Goal: Transaction & Acquisition: Purchase product/service

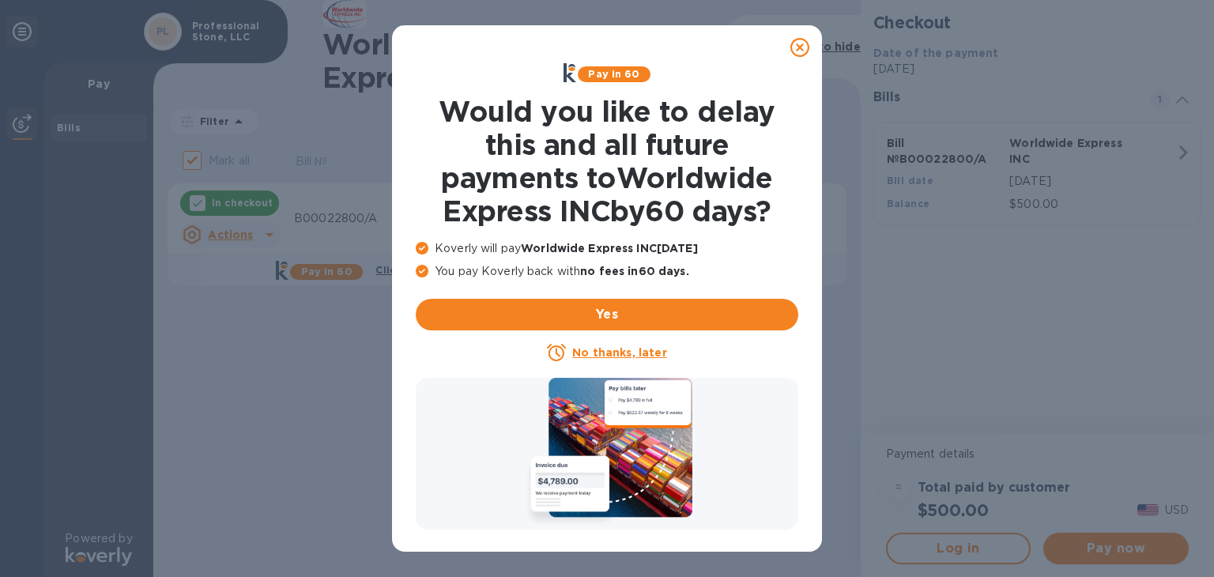
click at [622, 352] on u "No thanks, later" at bounding box center [619, 352] width 94 height 13
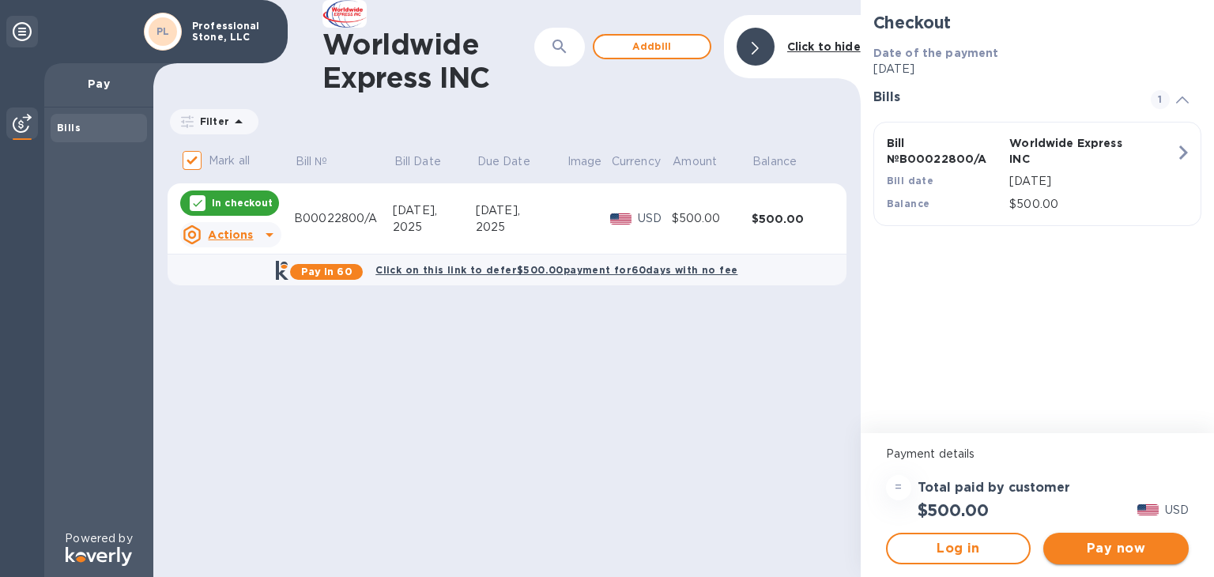
click at [1087, 544] on span "Pay now" at bounding box center [1116, 548] width 120 height 19
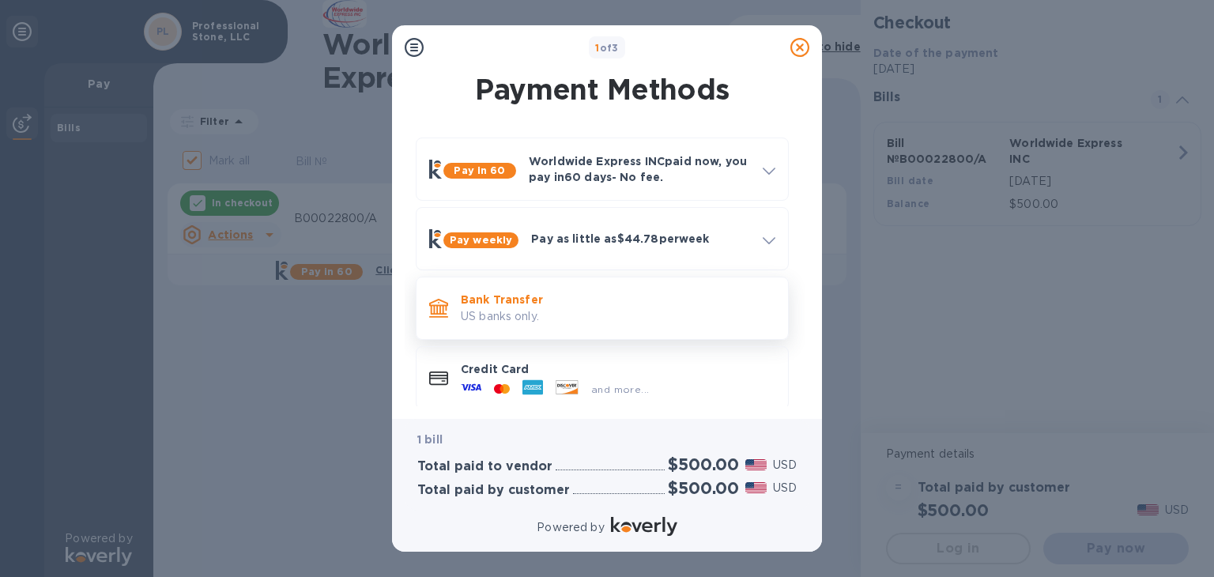
click at [536, 304] on p "Bank Transfer" at bounding box center [618, 300] width 315 height 16
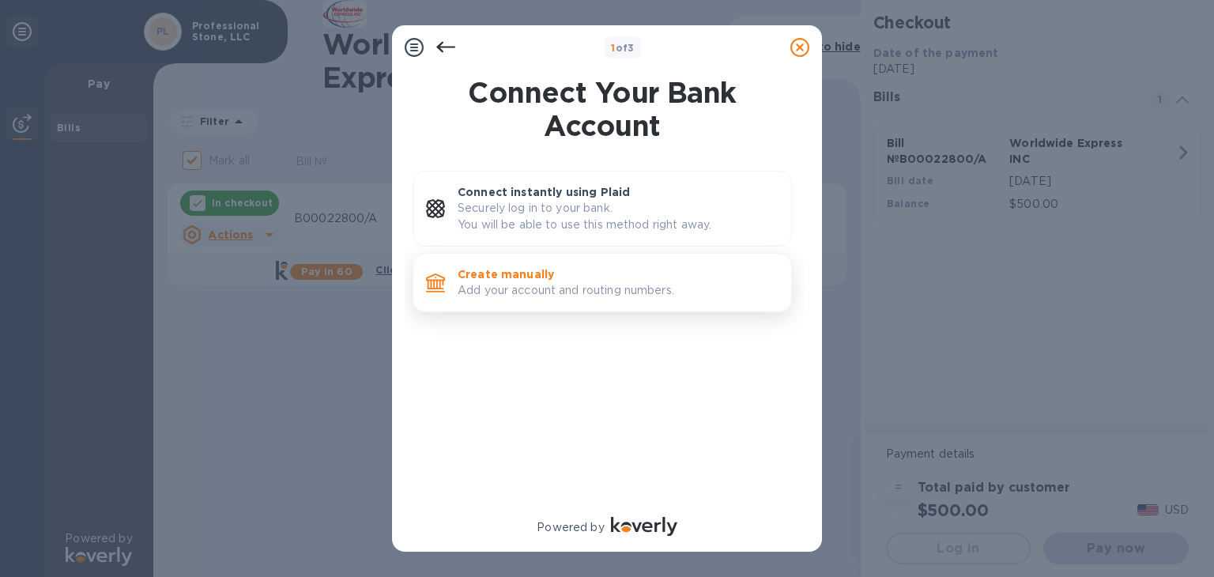
click at [561, 271] on p "Create manually" at bounding box center [618, 274] width 321 height 16
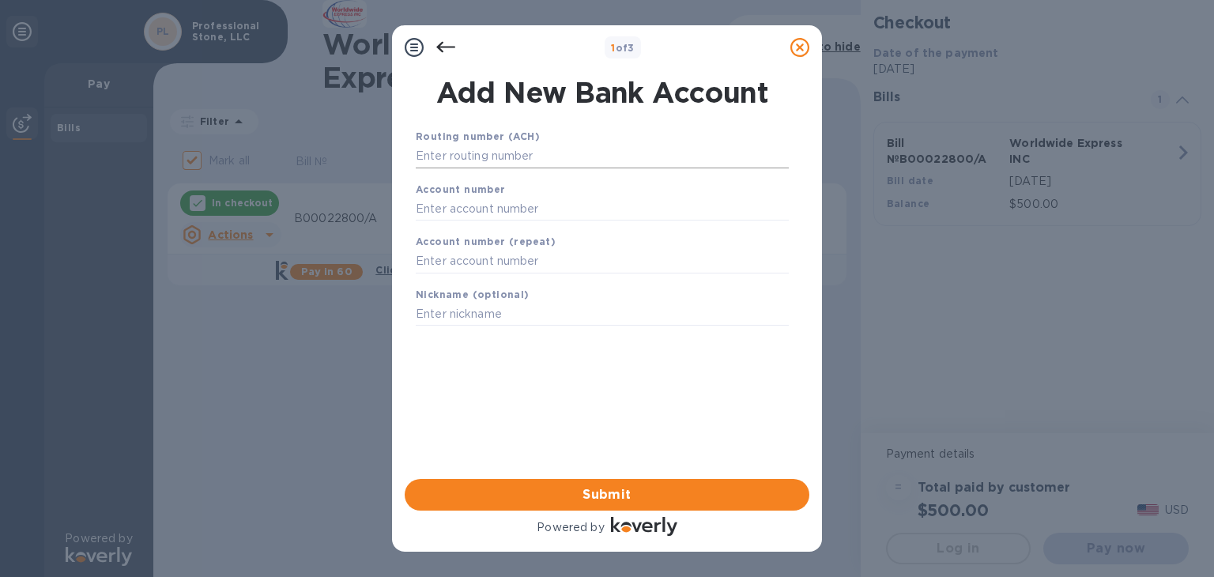
click at [533, 157] on input "text" at bounding box center [602, 157] width 373 height 24
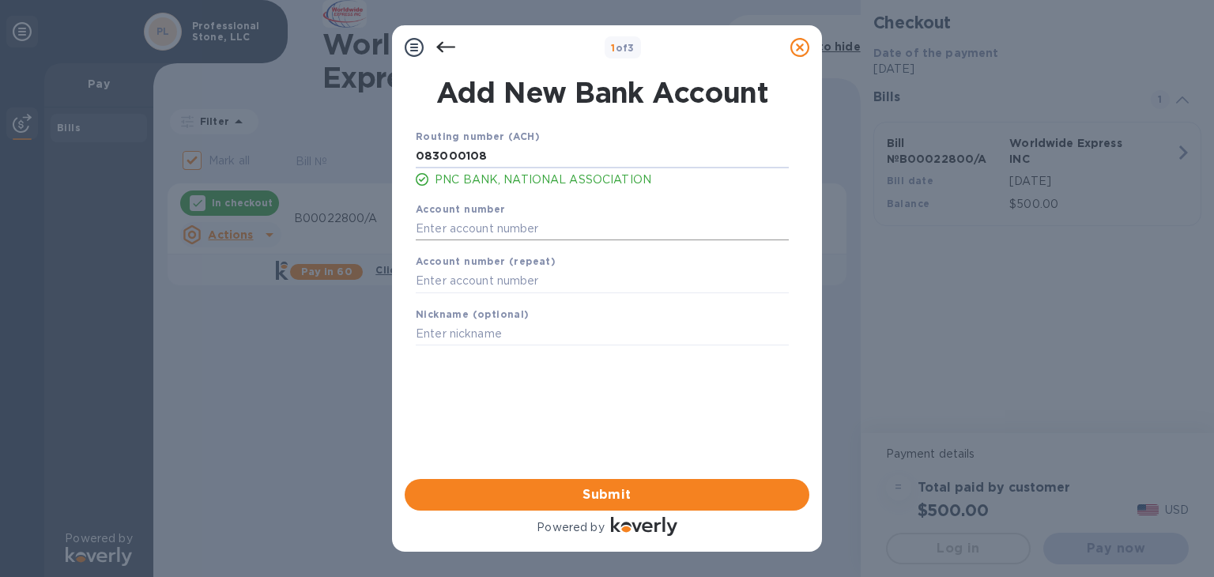
type input "083000108"
click at [485, 226] on input "text" at bounding box center [602, 229] width 373 height 24
type input "3019170134"
click at [469, 282] on input "text" at bounding box center [602, 281] width 373 height 24
type input "3019170134"
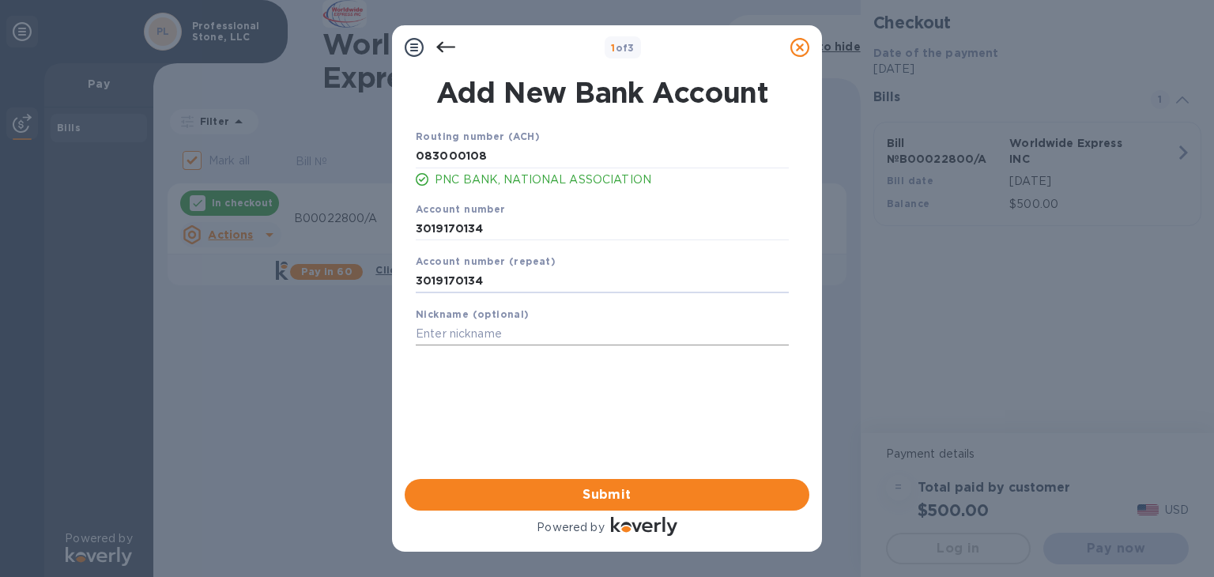
click at [469, 335] on input "text" at bounding box center [602, 334] width 373 height 24
click at [578, 498] on span "Submit" at bounding box center [606, 494] width 379 height 19
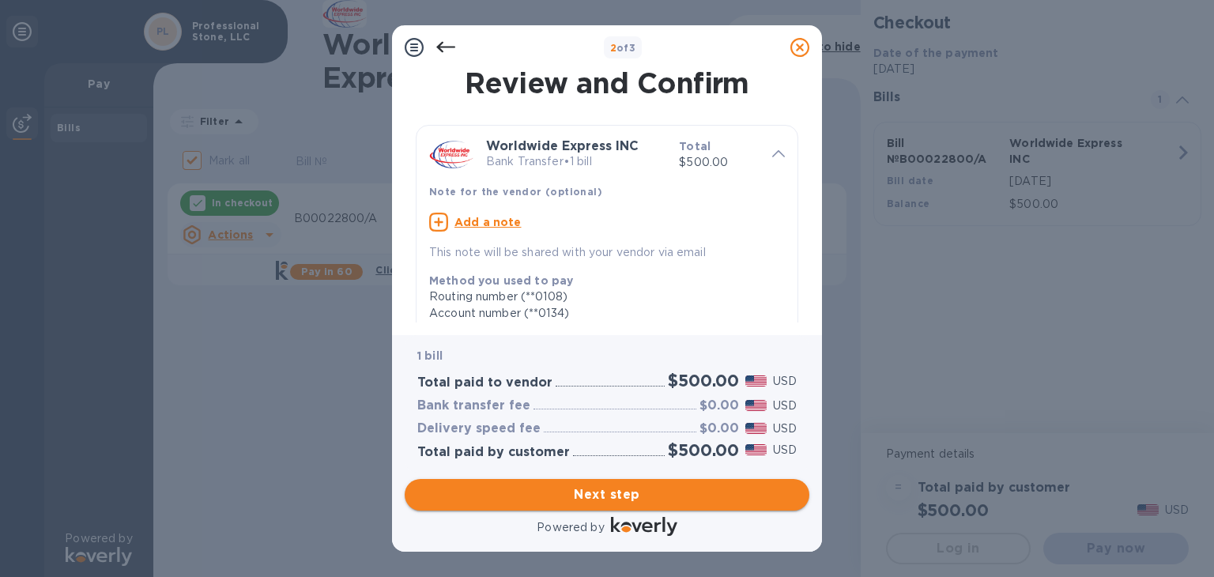
click at [618, 498] on span "Next step" at bounding box center [606, 494] width 379 height 19
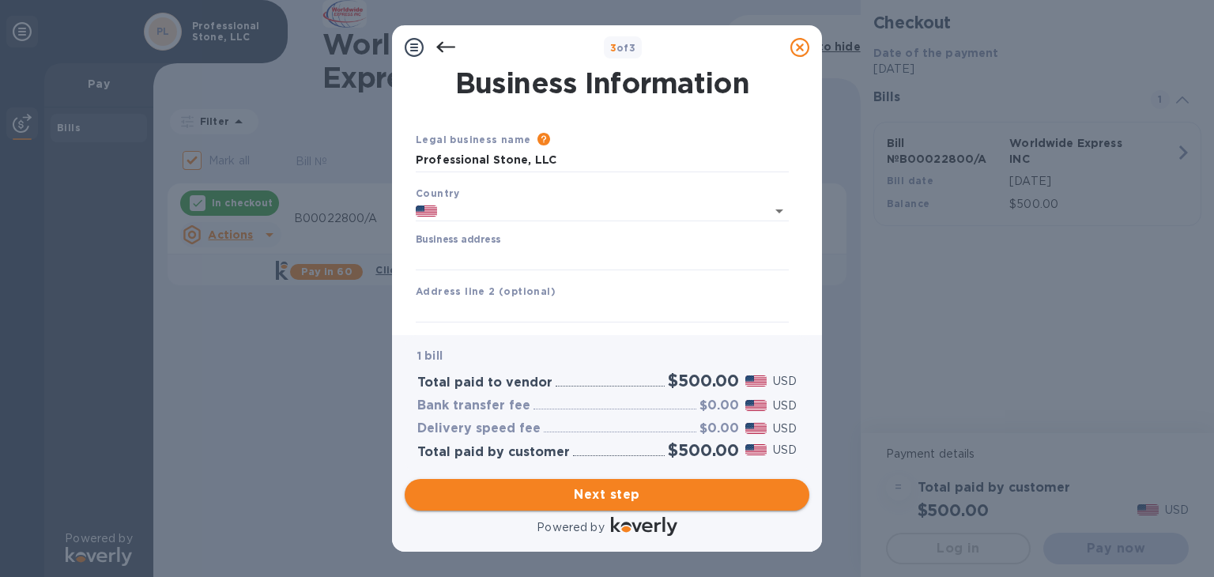
type input "[GEOGRAPHIC_DATA]"
click at [503, 257] on input "Business address" at bounding box center [602, 259] width 373 height 24
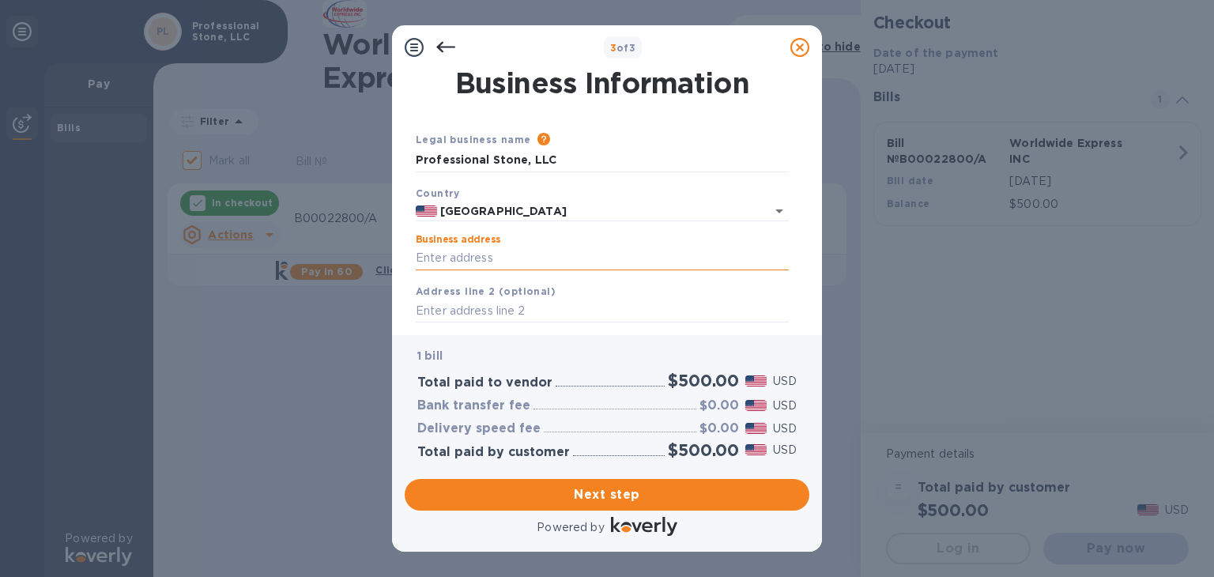
type input "[STREET_ADDRESS][PERSON_NAME]"
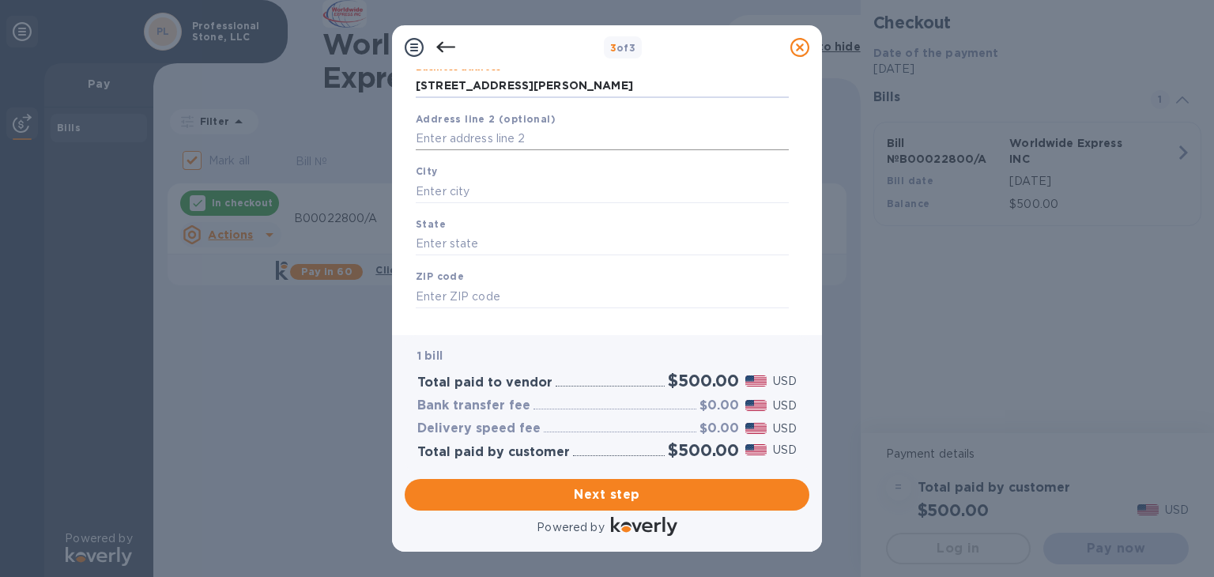
scroll to position [174, 0]
click at [468, 181] on input "text" at bounding box center [602, 190] width 373 height 24
type input "Mobile"
click at [452, 246] on input "text" at bounding box center [602, 243] width 373 height 24
type input "[US_STATE]"
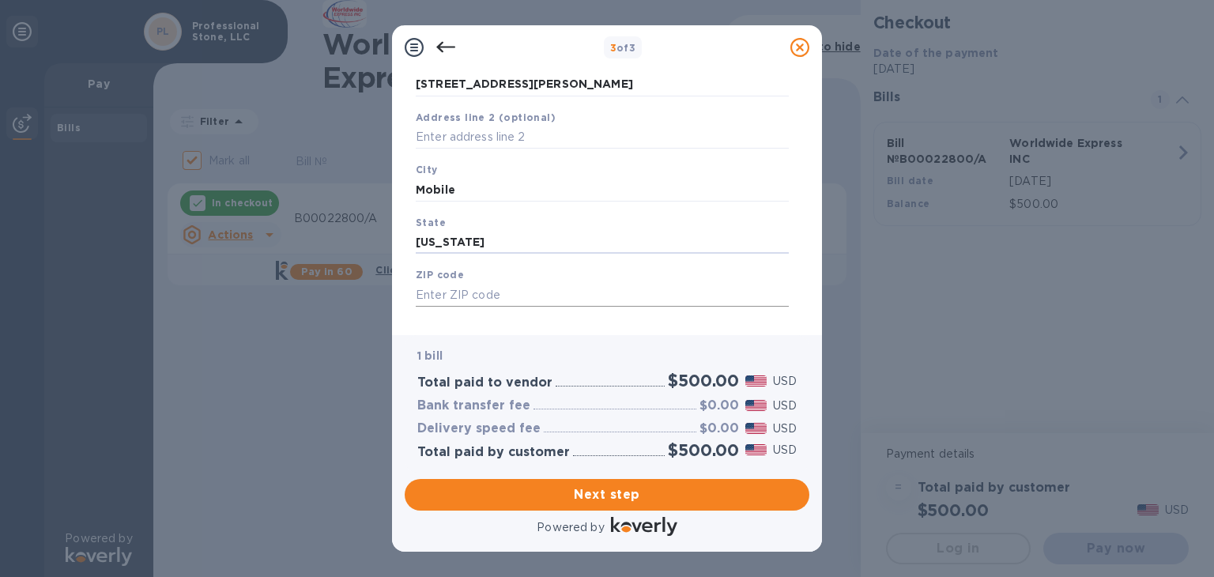
click at [445, 292] on input "text" at bounding box center [602, 295] width 373 height 24
type input "36695"
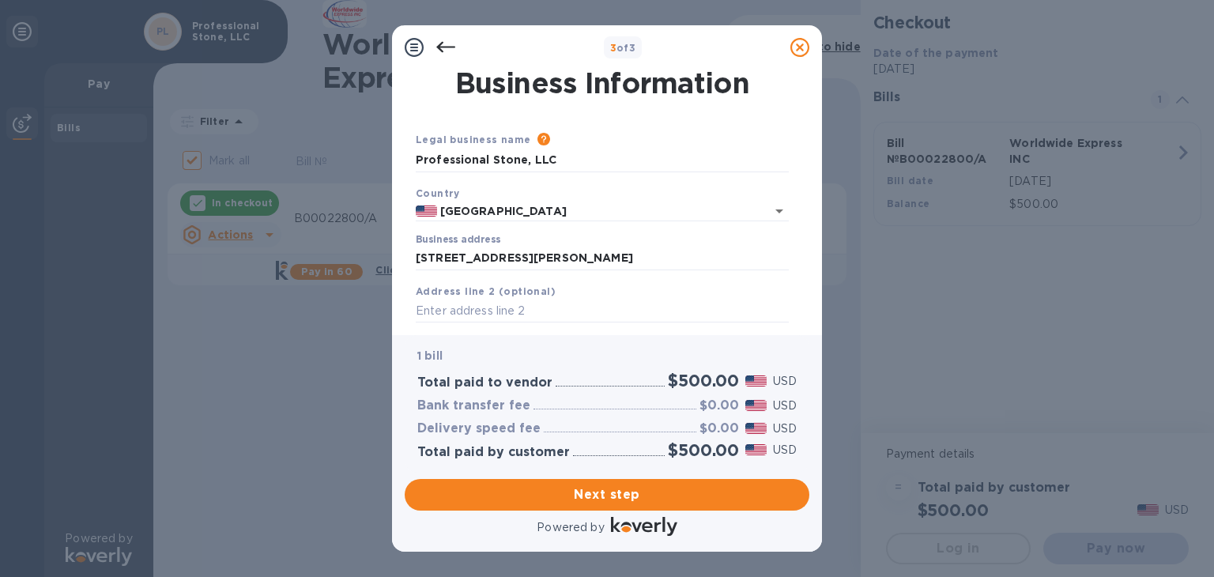
scroll to position [198, 0]
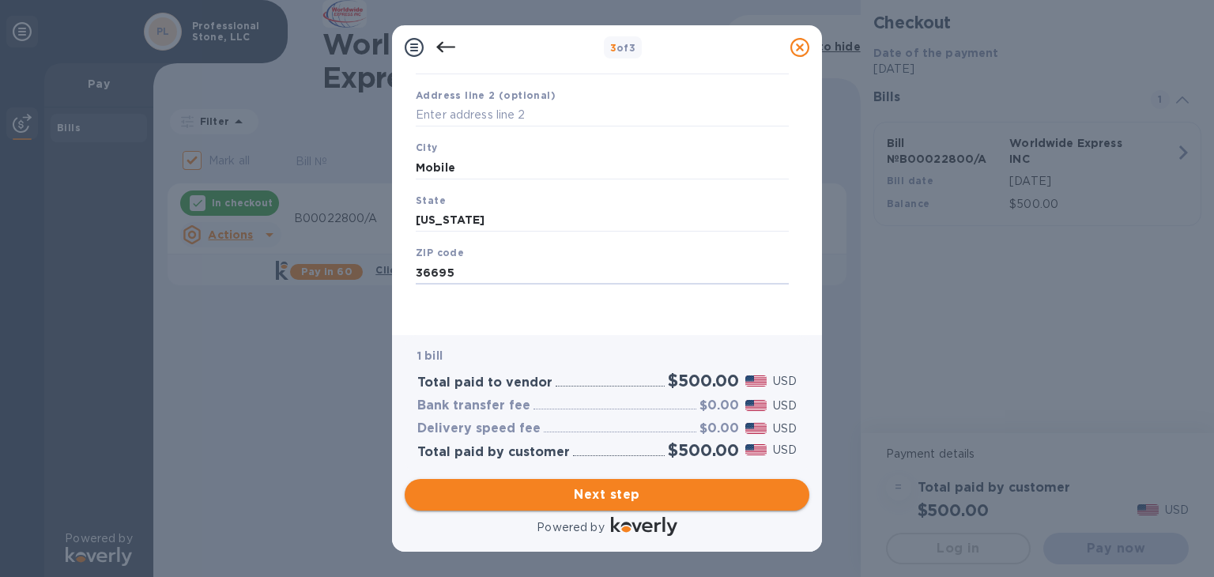
click at [563, 499] on span "Next step" at bounding box center [606, 494] width 379 height 19
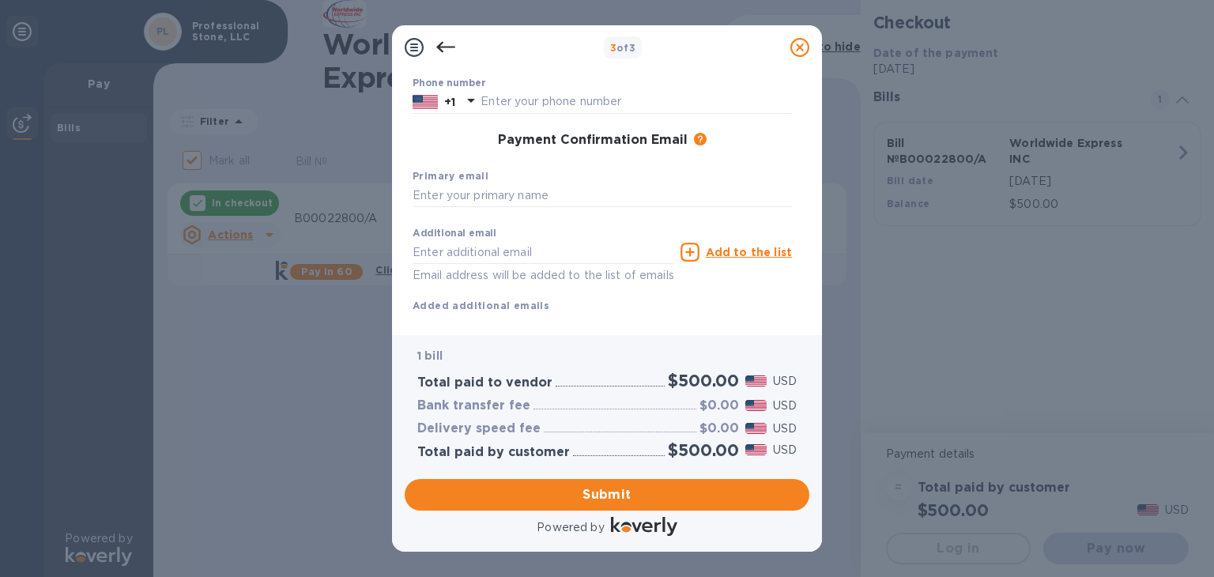
scroll to position [0, 0]
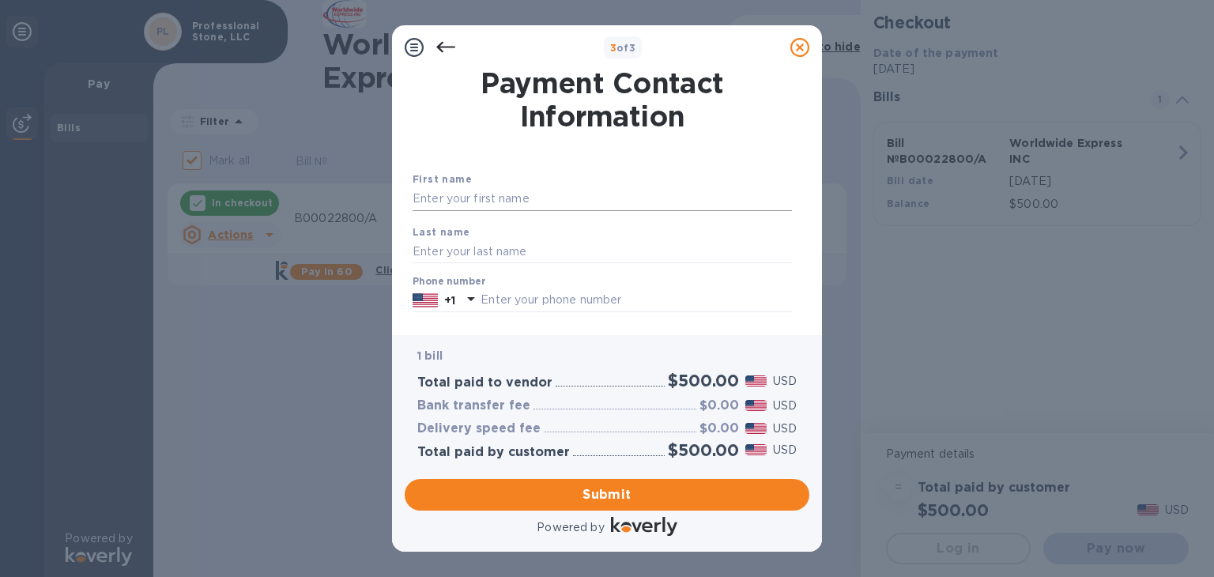
click at [548, 203] on input "text" at bounding box center [602, 199] width 379 height 24
type input "Mac"
type input "Sells"
type input "[EMAIL_ADDRESS][DOMAIN_NAME]"
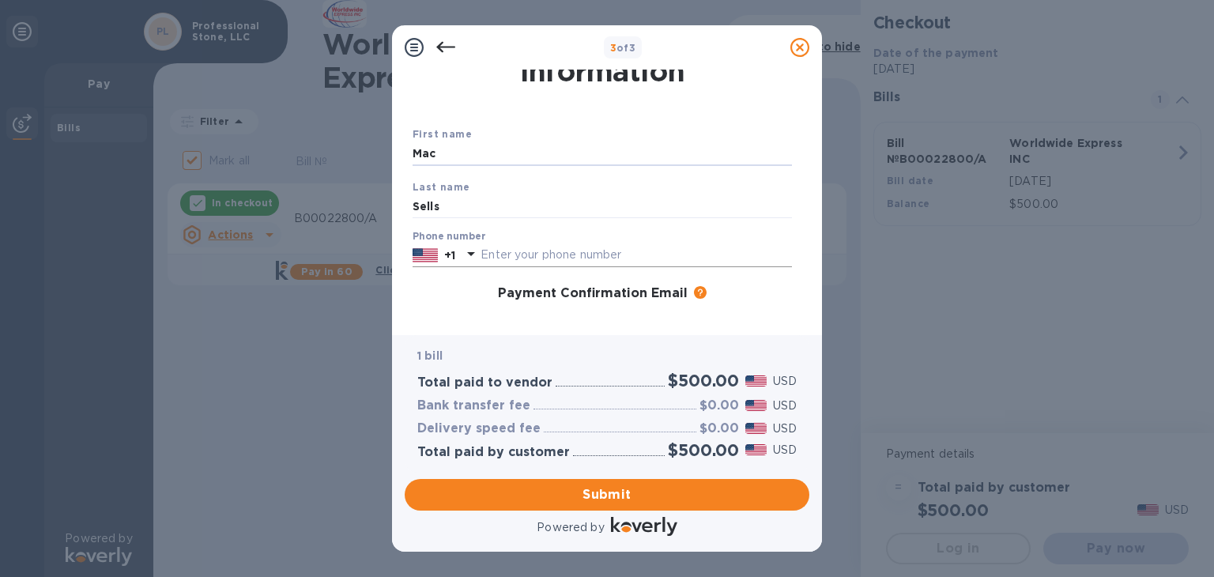
click at [546, 250] on input "text" at bounding box center [635, 255] width 311 height 24
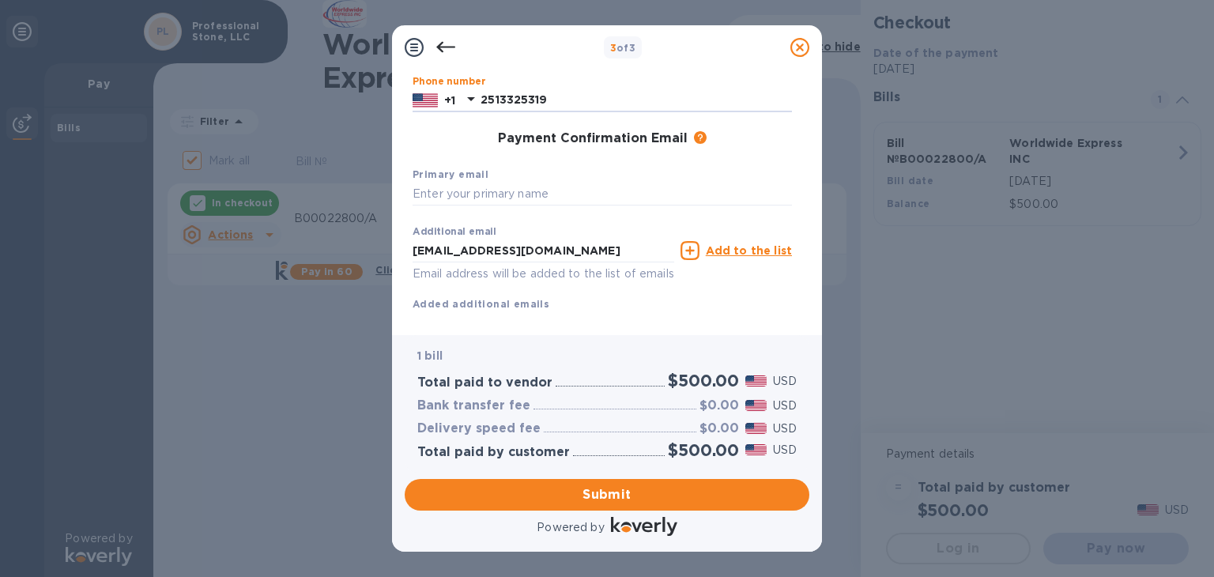
scroll to position [202, 0]
type input "2513325319"
click at [520, 187] on input "text" at bounding box center [602, 192] width 379 height 24
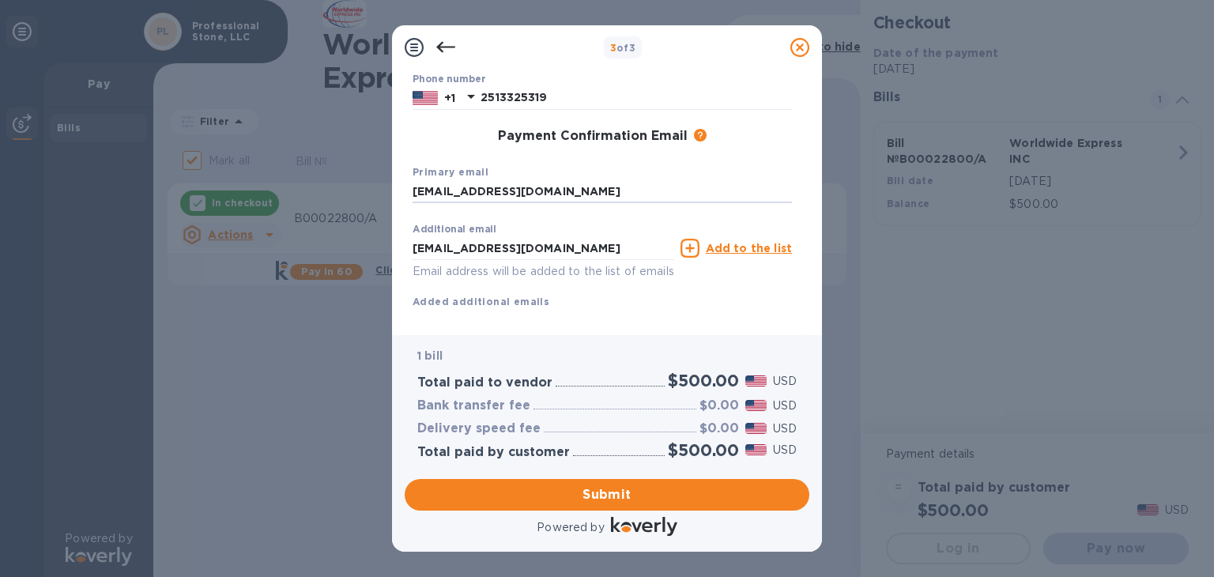
scroll to position [235, 0]
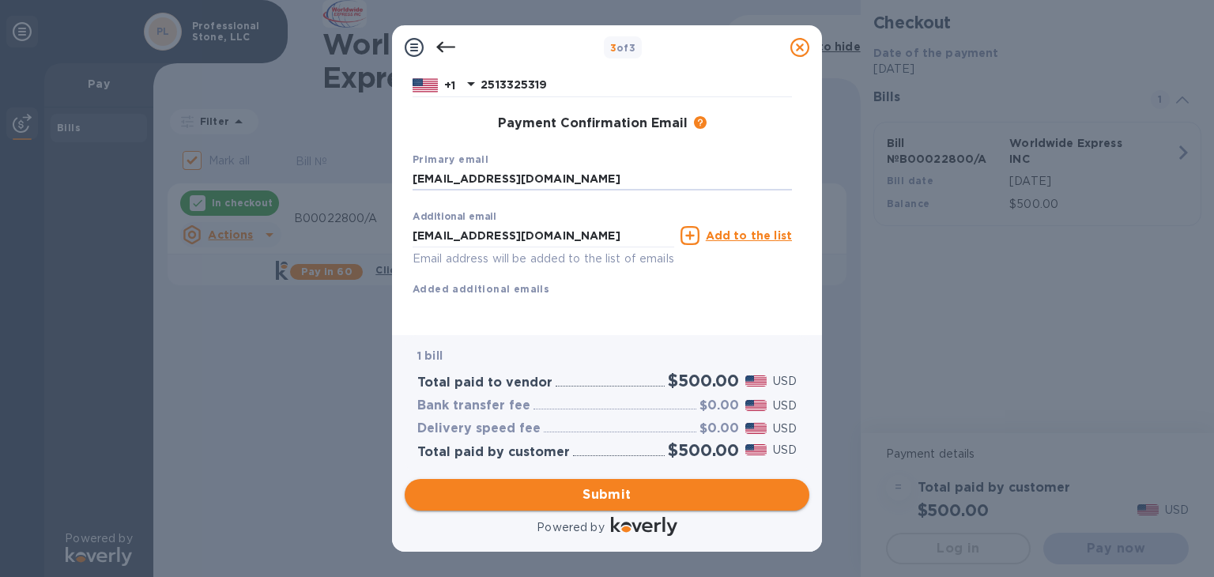
type input "[EMAIL_ADDRESS][DOMAIN_NAME]"
click at [650, 492] on span "Submit" at bounding box center [606, 494] width 379 height 19
click at [603, 495] on span "Submit" at bounding box center [606, 494] width 379 height 19
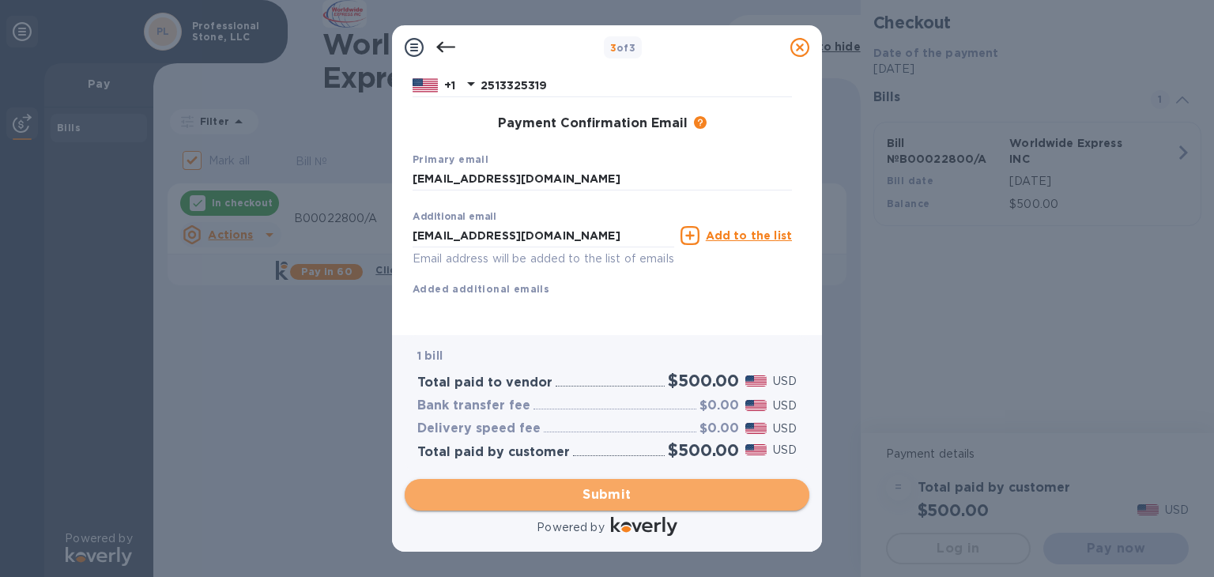
click at [608, 494] on span "Submit" at bounding box center [606, 494] width 379 height 19
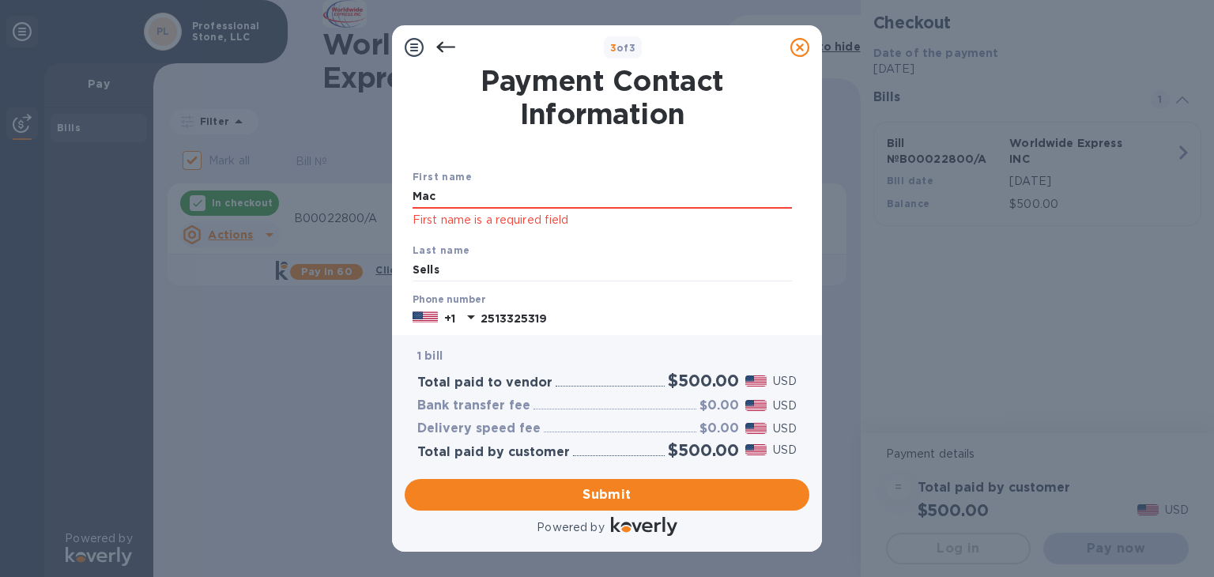
scroll to position [3, 0]
click at [480, 197] on input "Mac" at bounding box center [602, 196] width 379 height 24
click at [475, 265] on input "Sells" at bounding box center [602, 270] width 379 height 24
click at [458, 194] on input "Mac" at bounding box center [602, 196] width 379 height 24
type input "M"
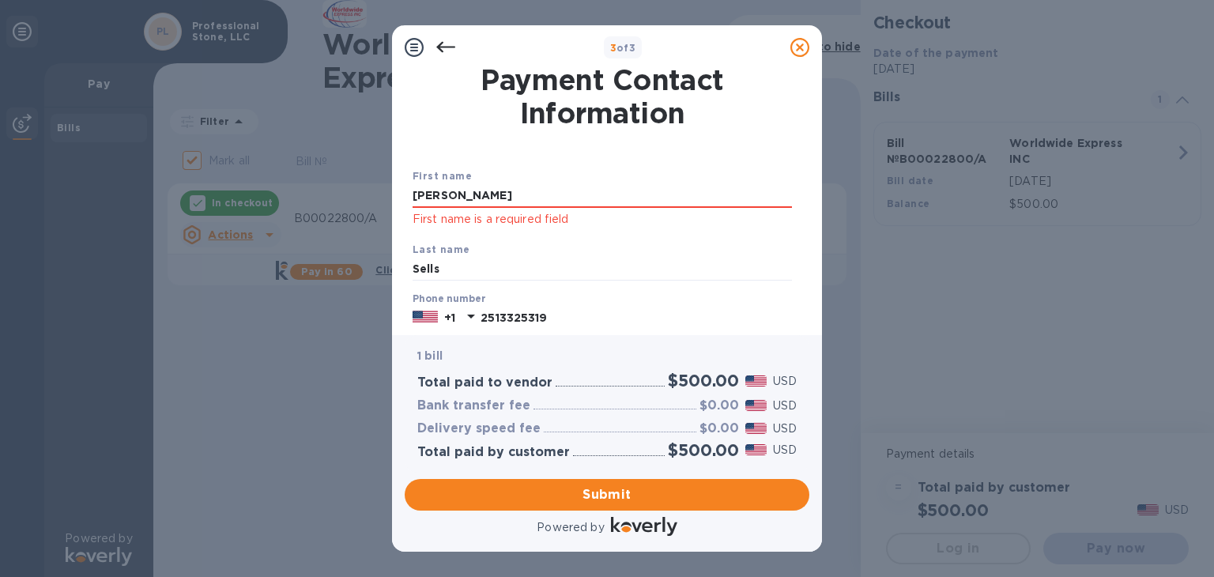
scroll to position [256, 0]
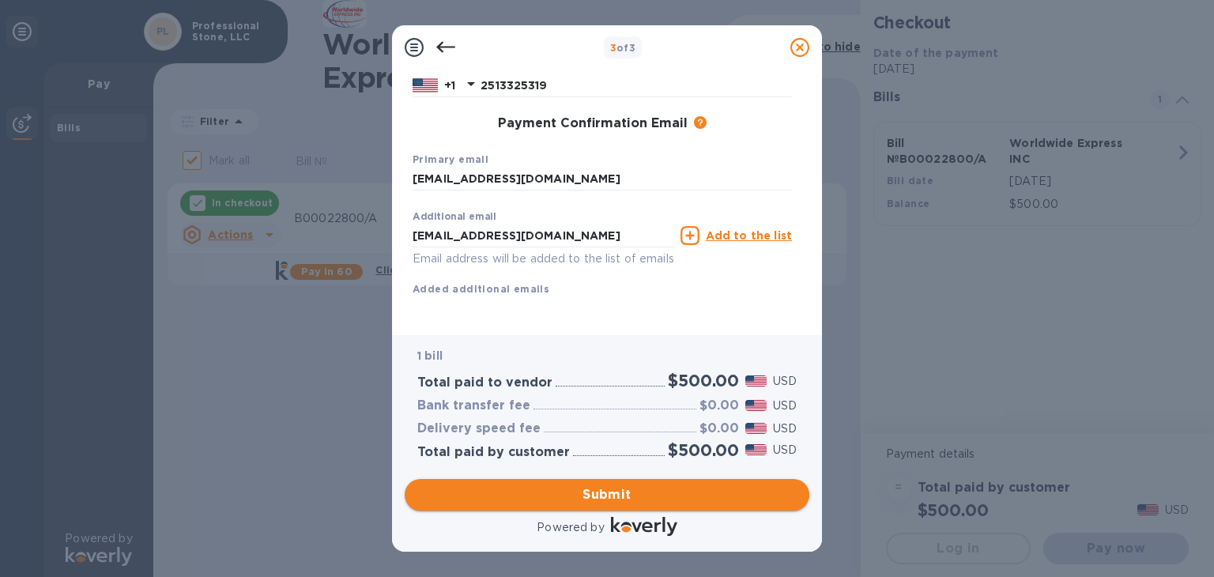
type input "[PERSON_NAME]"
click at [599, 494] on span "Submit" at bounding box center [606, 494] width 379 height 19
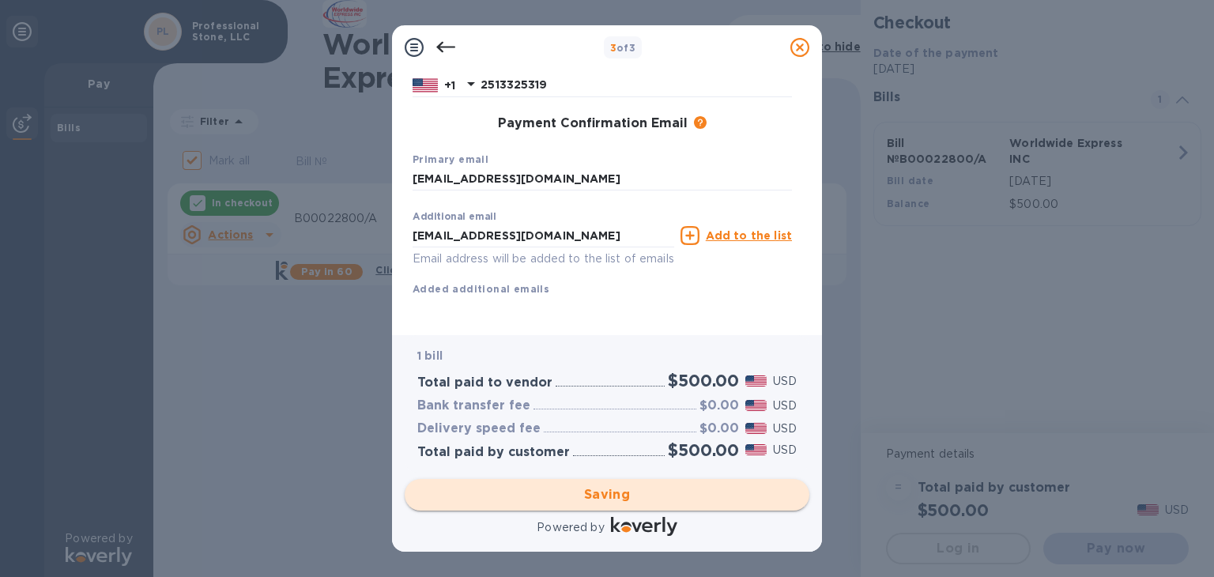
checkbox input "false"
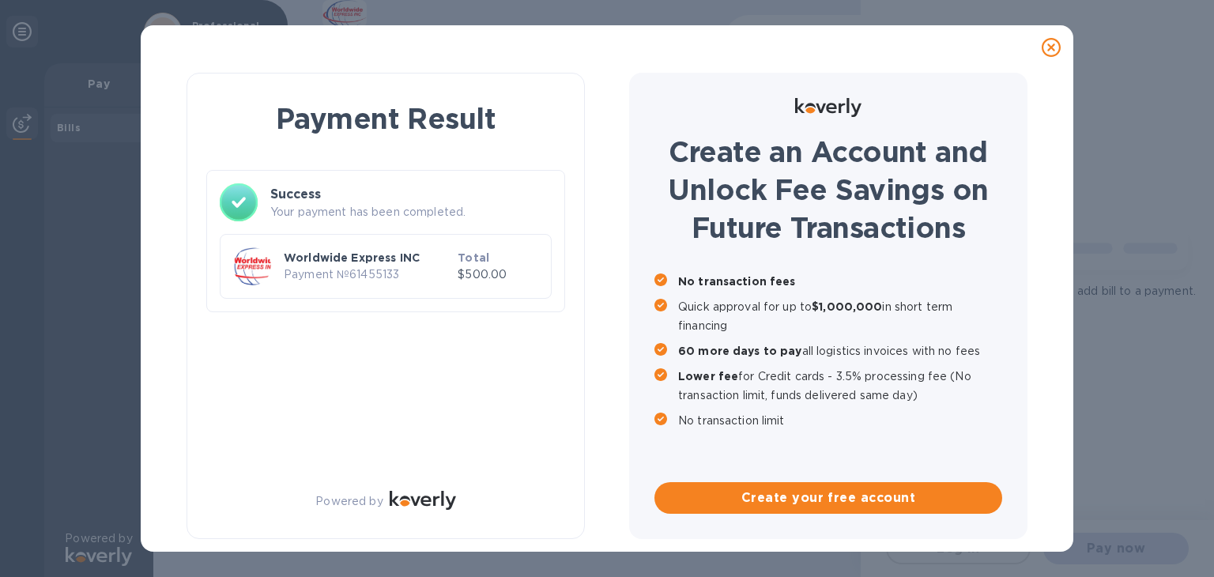
scroll to position [0, 0]
